Goal: Information Seeking & Learning: Learn about a topic

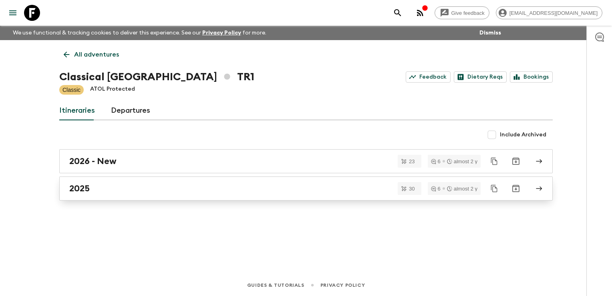
click at [83, 184] on h2 "2025" at bounding box center [79, 188] width 20 height 10
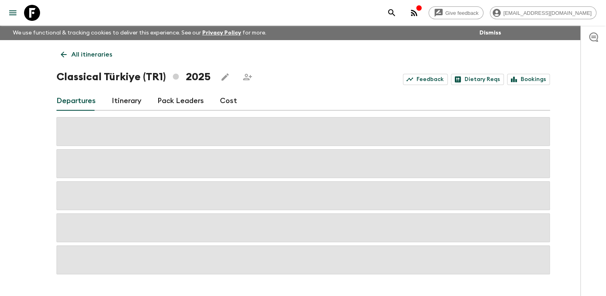
click at [232, 101] on link "Cost" at bounding box center [228, 100] width 17 height 19
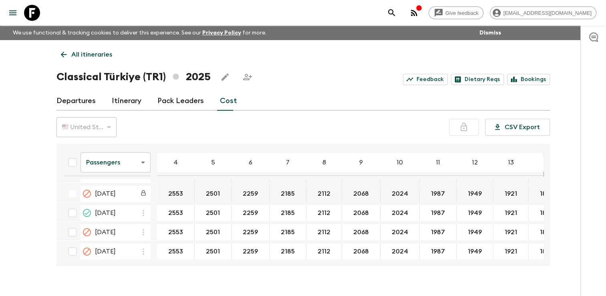
scroll to position [280, 0]
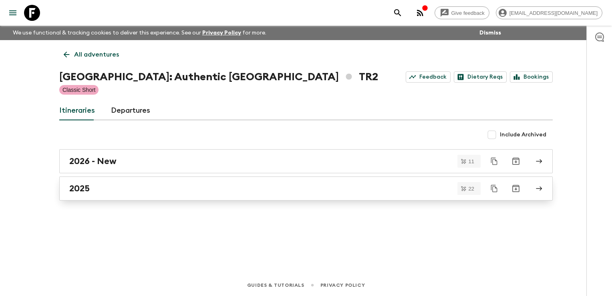
click at [85, 188] on h2 "2025" at bounding box center [79, 188] width 20 height 10
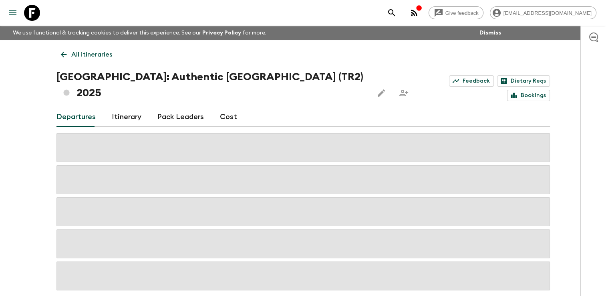
click at [233, 107] on div "Departures Itinerary Pack Leaders Cost" at bounding box center [303, 116] width 494 height 19
click at [232, 107] on link "Cost" at bounding box center [228, 116] width 17 height 19
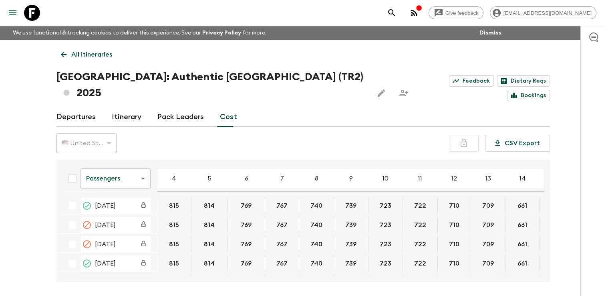
click at [143, 159] on body "Give feedback finance@sgatravel.co We use functional & tracking cookies to deli…" at bounding box center [303, 163] width 606 height 326
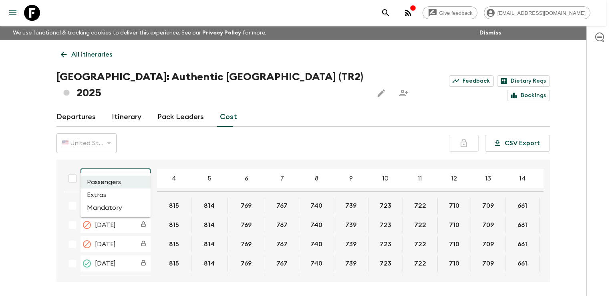
click at [143, 159] on div at bounding box center [306, 148] width 612 height 296
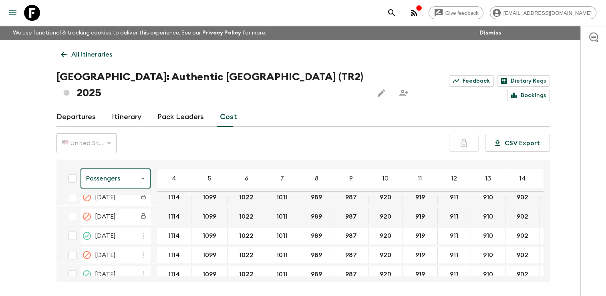
scroll to position [240, 0]
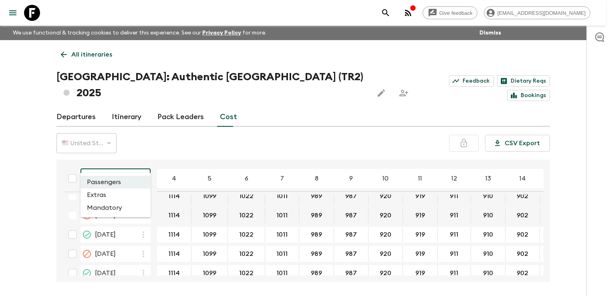
click at [145, 162] on body "Give feedback finance@sgatravel.co We use functional & tracking cookies to deli…" at bounding box center [306, 163] width 612 height 326
click at [125, 195] on li "Extras" at bounding box center [116, 194] width 70 height 13
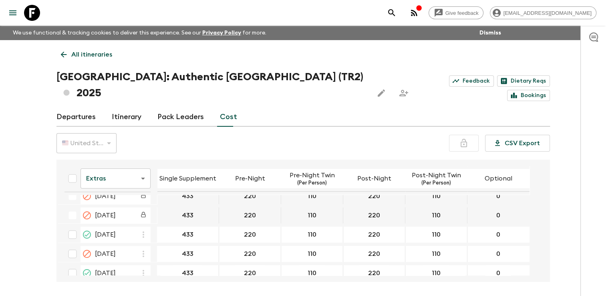
scroll to position [240, 0]
